Goal: Information Seeking & Learning: Learn about a topic

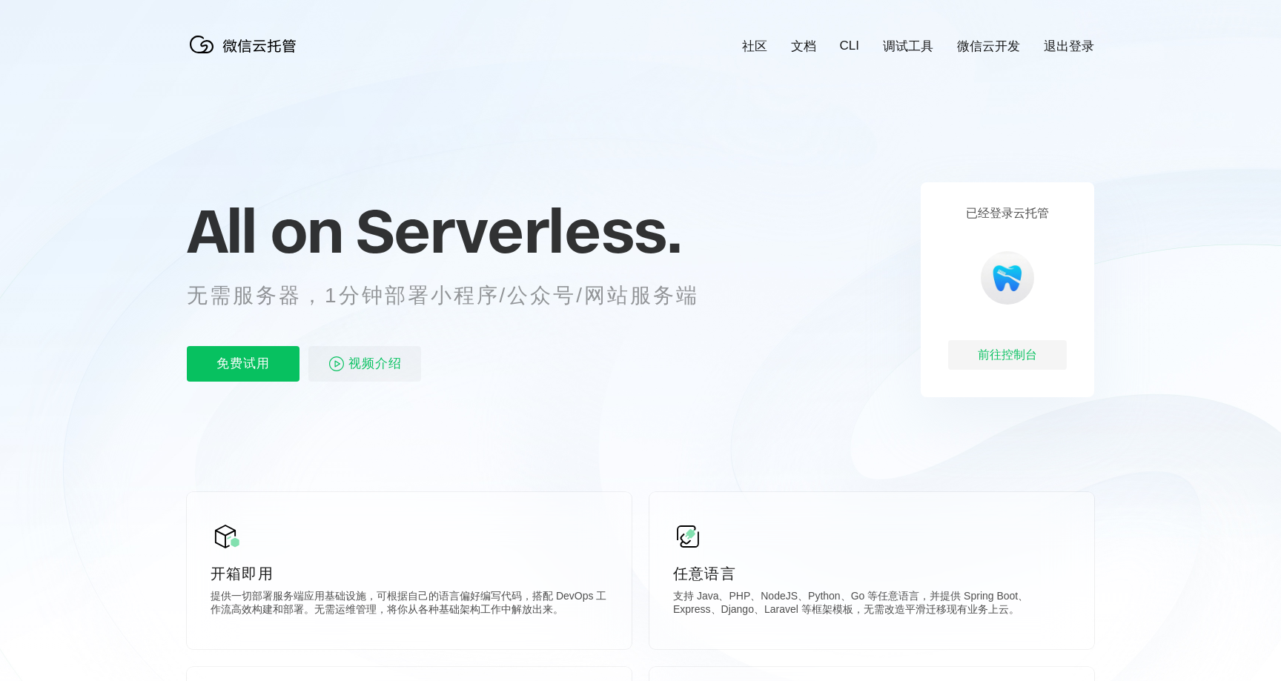
scroll to position [0, 2636]
click at [998, 360] on div "前往控制台" at bounding box center [1007, 355] width 119 height 30
click at [400, 369] on span "视频介绍" at bounding box center [374, 364] width 53 height 36
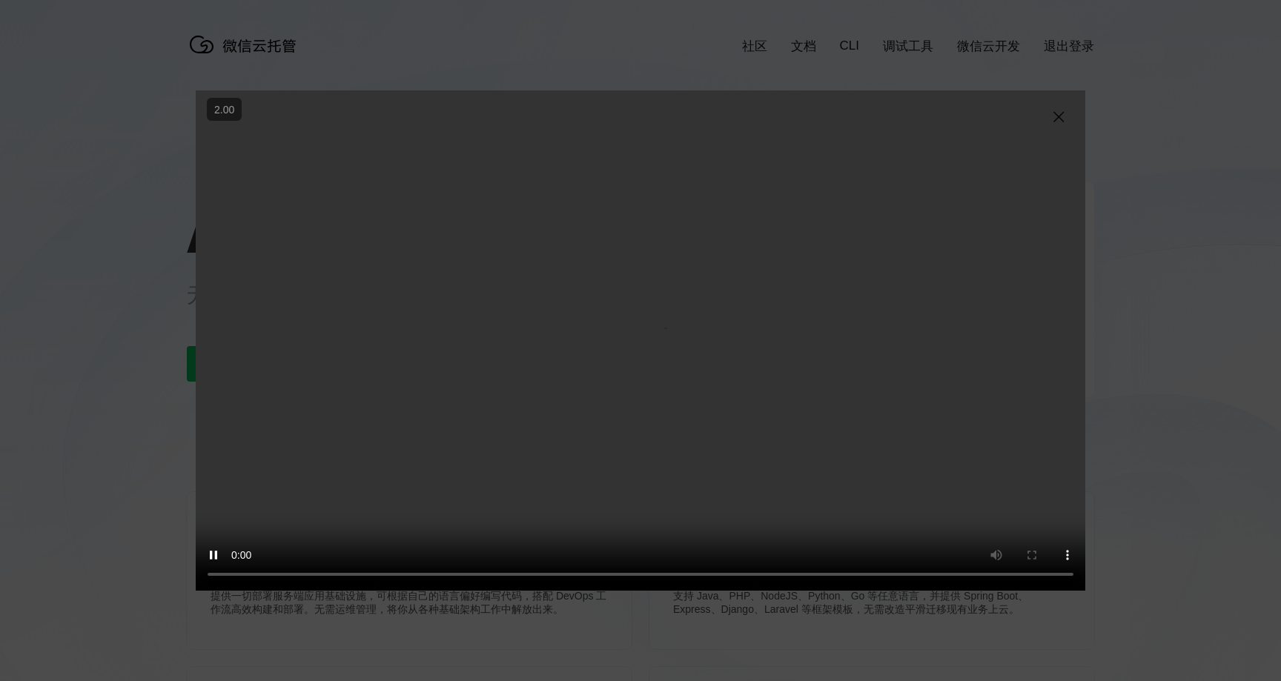
click at [1062, 124] on img at bounding box center [1059, 117] width 18 height 18
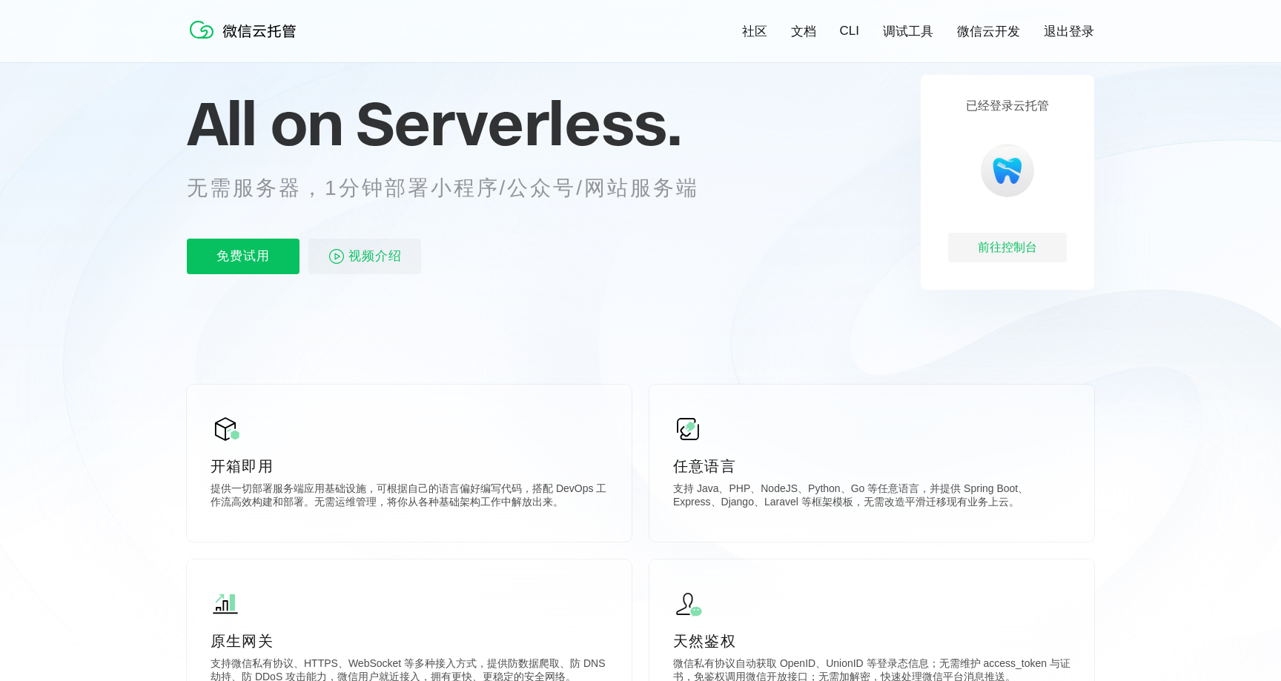
scroll to position [465, 0]
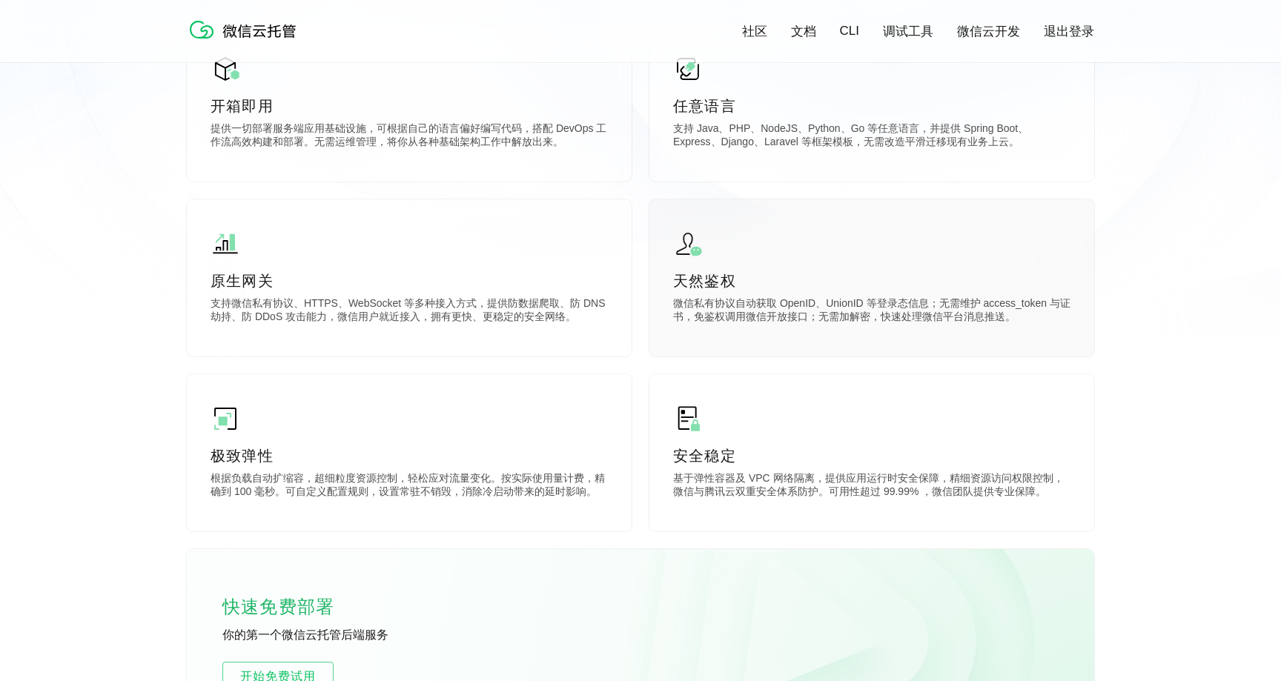
click at [703, 327] on p "微信私有协议自动获取 OpenID、UnionID 等登录态信息；无需维护 access_token 与证书，免鉴权调用微信开放接口；无需加解密，快速处理微信…" at bounding box center [871, 312] width 397 height 30
click at [716, 431] on div "安全稳定 基于弹性容器及 VPC 网络隔离，提供应用运行时安全保障，精细资源访问权限控制，微信与腾讯云双重安全体系防护。可用性超过 99.99% ，微信团队提…" at bounding box center [871, 452] width 445 height 157
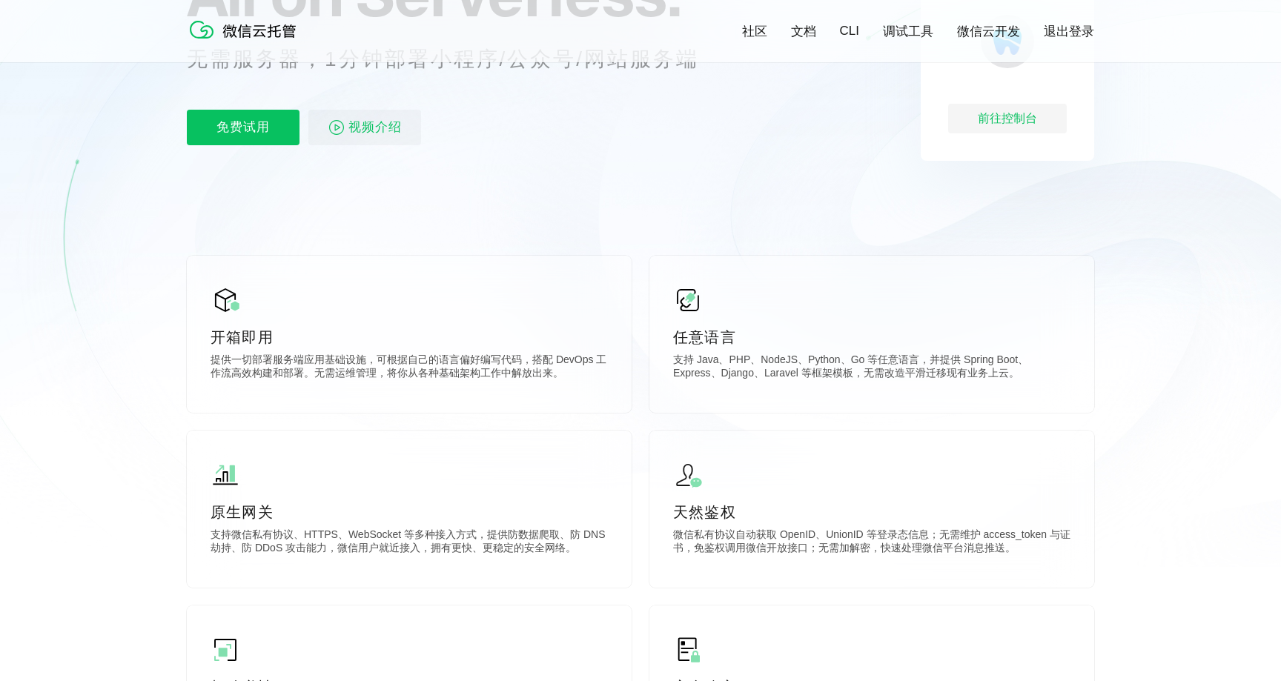
scroll to position [0, 0]
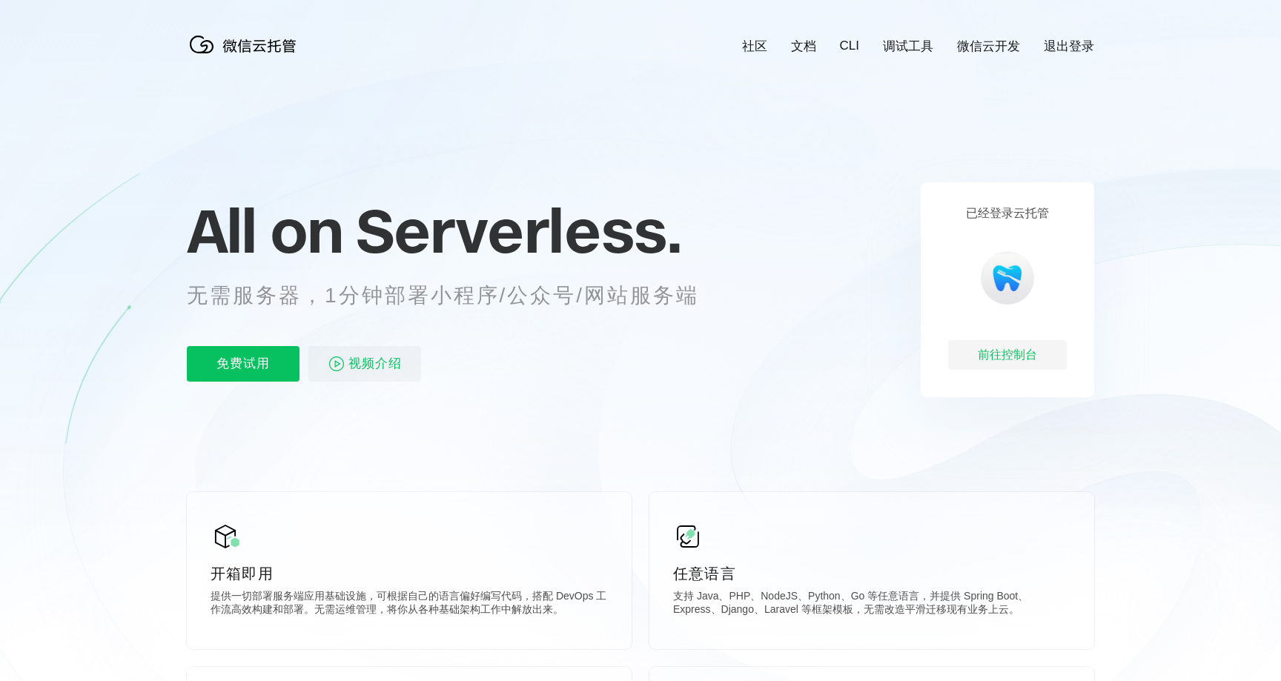
click at [794, 44] on link "文档" at bounding box center [803, 46] width 25 height 17
